Goal: Transaction & Acquisition: Obtain resource

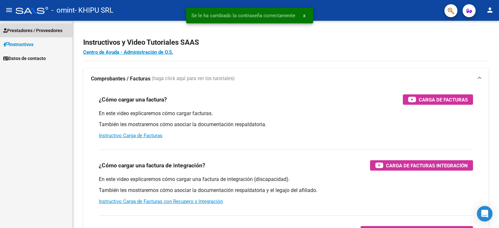
click at [43, 31] on span "Prestadores / Proveedores" at bounding box center [32, 30] width 59 height 7
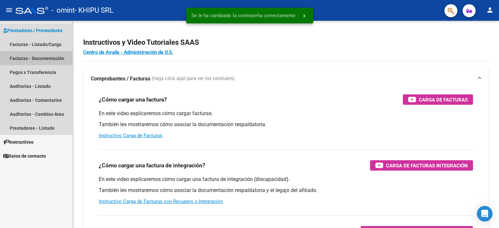
click at [49, 59] on link "Facturas - Documentación" at bounding box center [36, 58] width 72 height 14
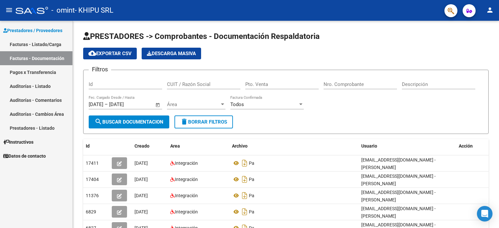
click at [47, 70] on link "Pagos x Transferencia" at bounding box center [36, 72] width 72 height 14
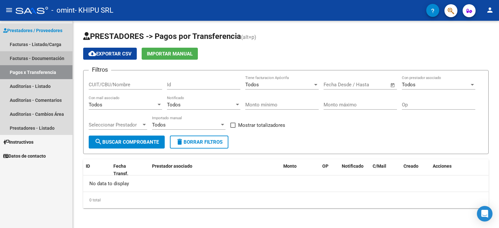
click at [48, 58] on link "Facturas - Documentación" at bounding box center [36, 58] width 72 height 14
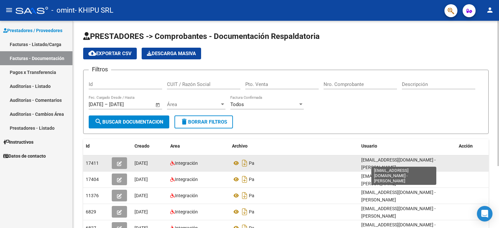
click at [369, 162] on span "[EMAIL_ADDRESS][DOMAIN_NAME] - [PERSON_NAME]" at bounding box center [398, 164] width 74 height 13
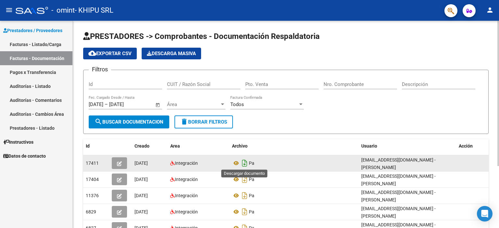
click at [244, 161] on icon "Descargar documento" at bounding box center [244, 163] width 8 height 10
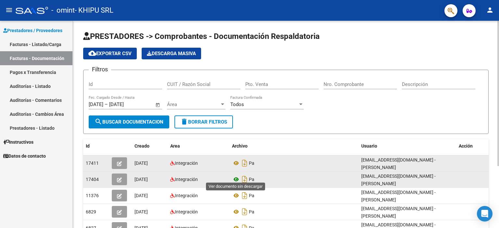
click at [236, 176] on icon at bounding box center [236, 180] width 8 height 8
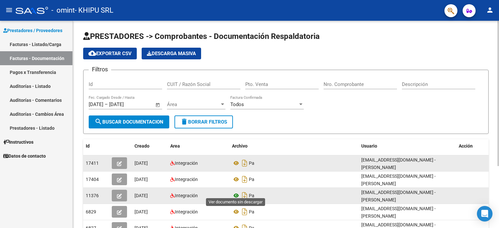
click at [236, 192] on icon at bounding box center [236, 196] width 8 height 8
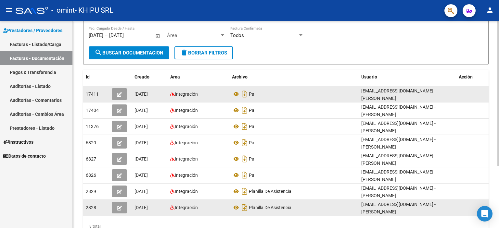
scroll to position [88, 0]
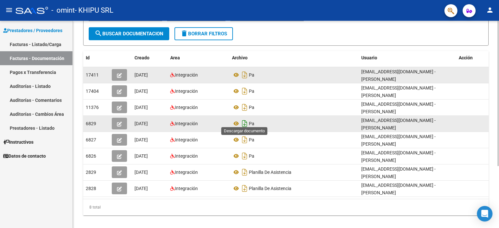
click at [245, 119] on icon "Descargar documento" at bounding box center [244, 124] width 8 height 10
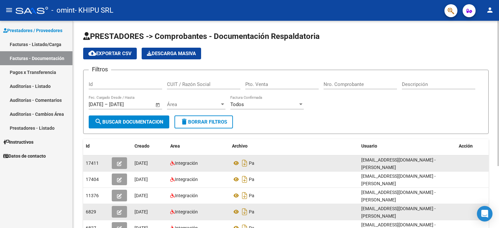
scroll to position [32, 0]
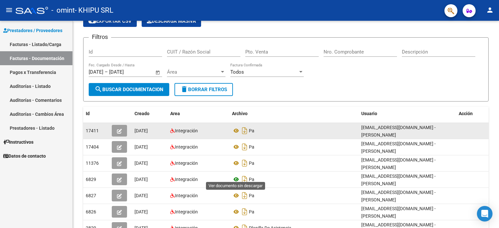
click at [234, 176] on icon at bounding box center [236, 180] width 8 height 8
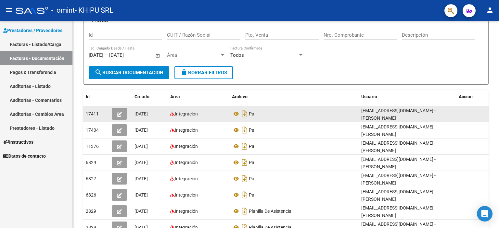
scroll to position [65, 0]
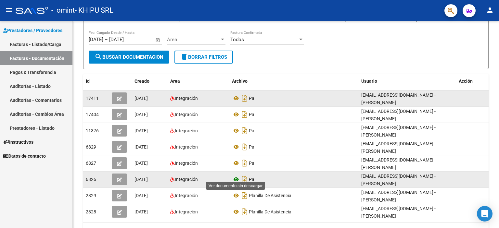
click at [234, 176] on icon at bounding box center [236, 180] width 8 height 8
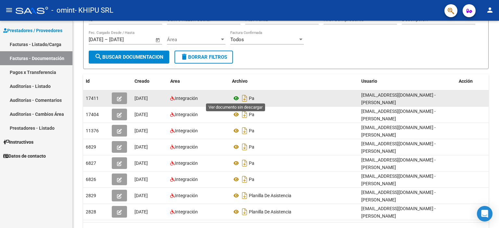
click at [237, 97] on icon at bounding box center [236, 99] width 8 height 8
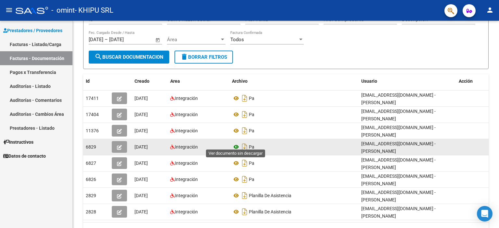
click at [235, 143] on icon at bounding box center [236, 147] width 8 height 8
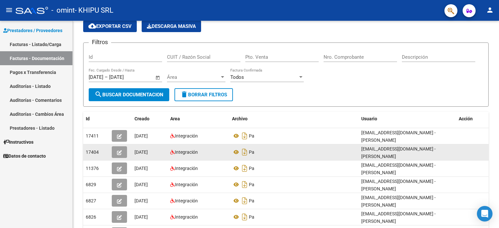
scroll to position [0, 0]
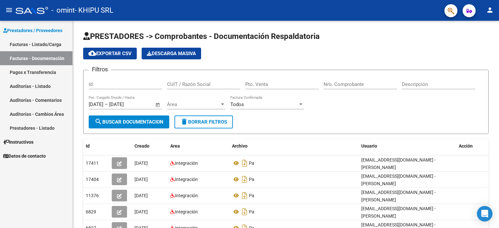
click at [43, 45] on link "Facturas - Listado/Carga" at bounding box center [36, 44] width 72 height 14
